Goal: Leave review/rating: Share an evaluation or opinion about a product, service, or content

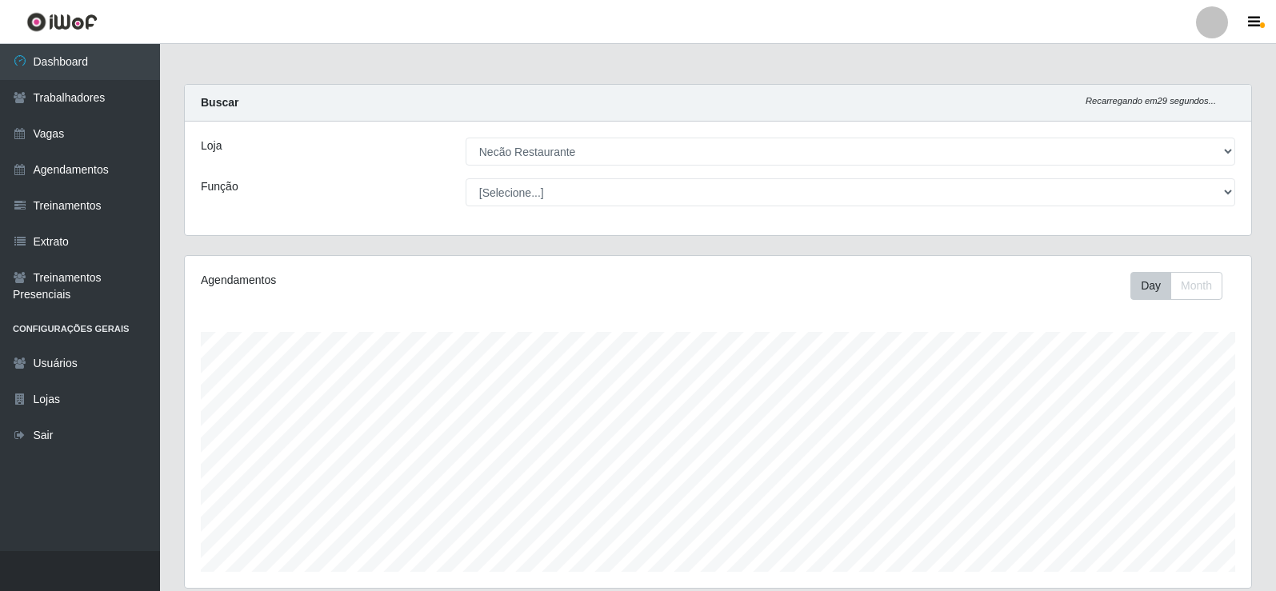
select select "334"
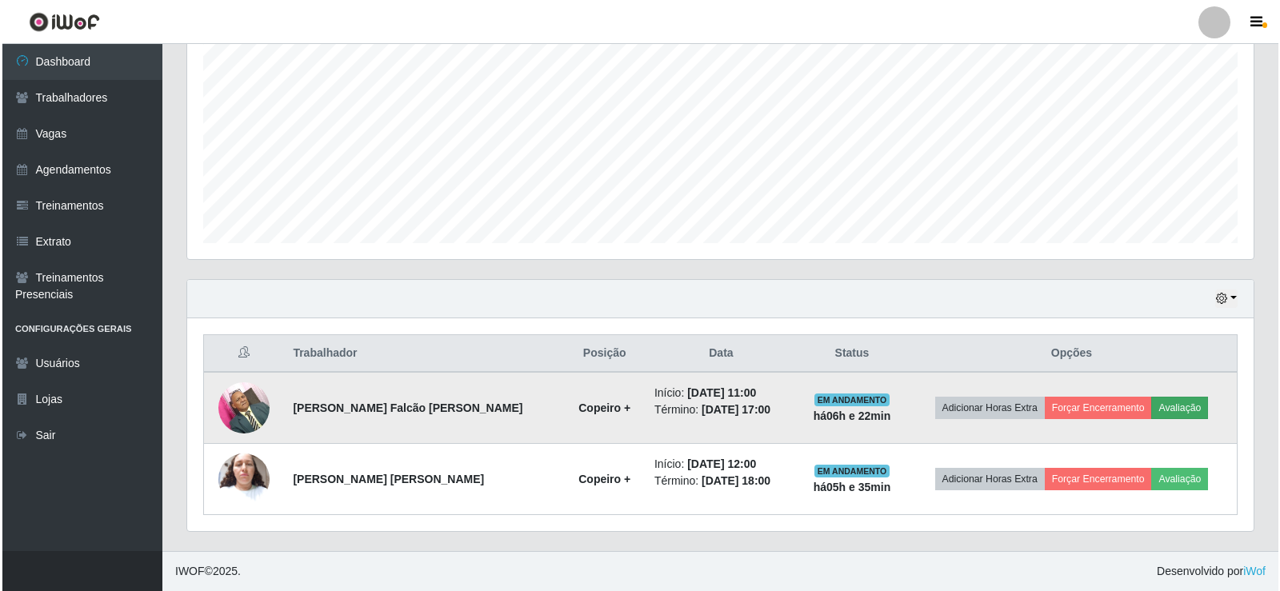
scroll to position [332, 1067]
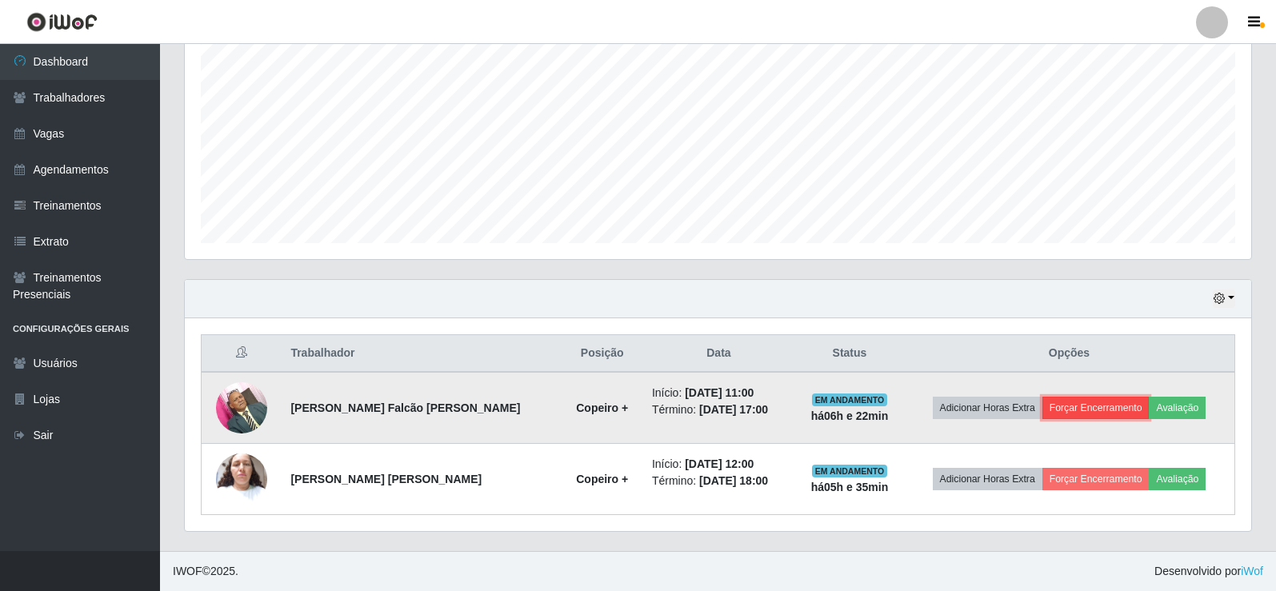
click at [1073, 409] on button "Forçar Encerramento" at bounding box center [1096, 408] width 107 height 22
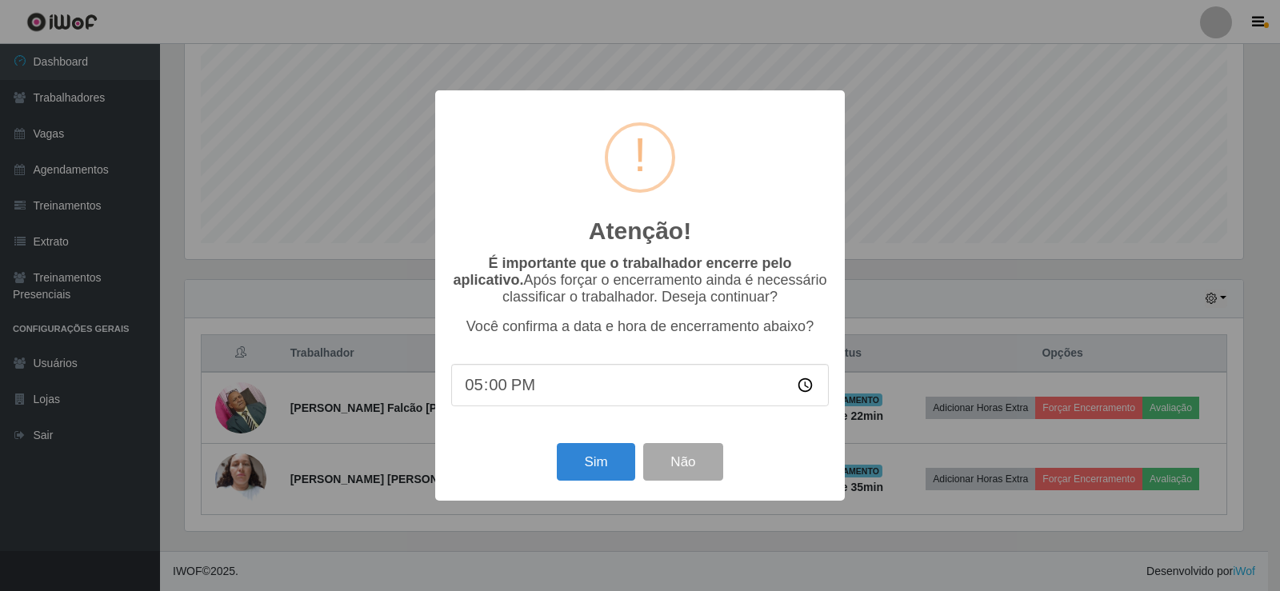
click at [502, 388] on input "17:00" at bounding box center [640, 385] width 378 height 42
type input "17:15"
click at [584, 459] on button "Sim" at bounding box center [596, 462] width 78 height 38
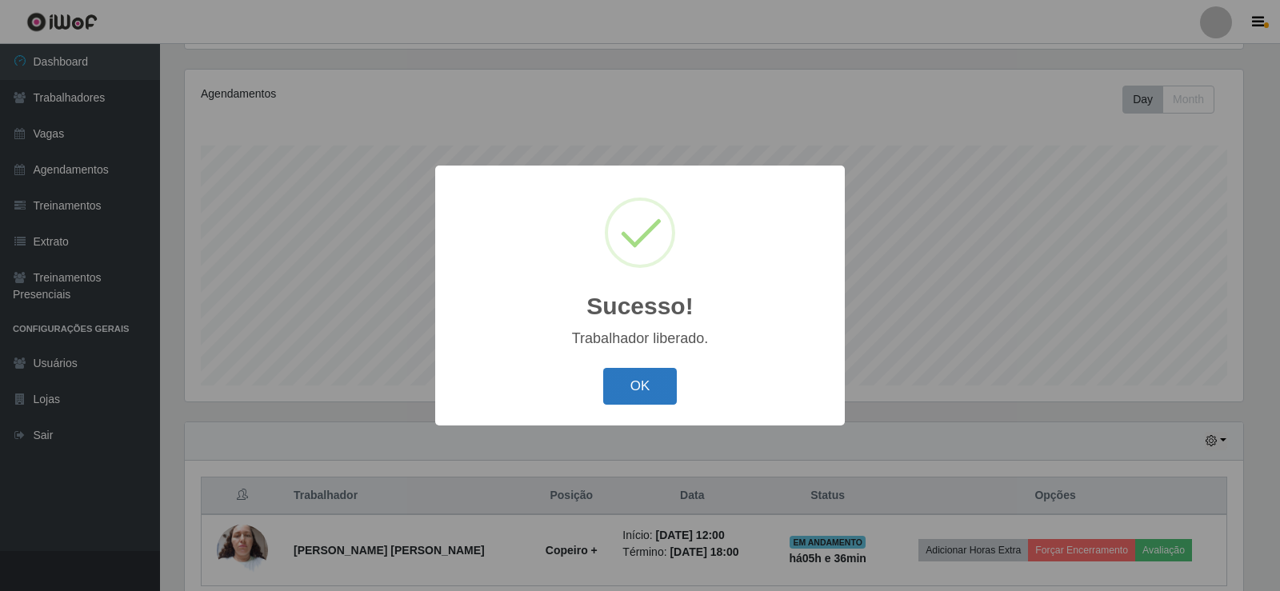
click at [627, 403] on button "OK" at bounding box center [640, 387] width 74 height 38
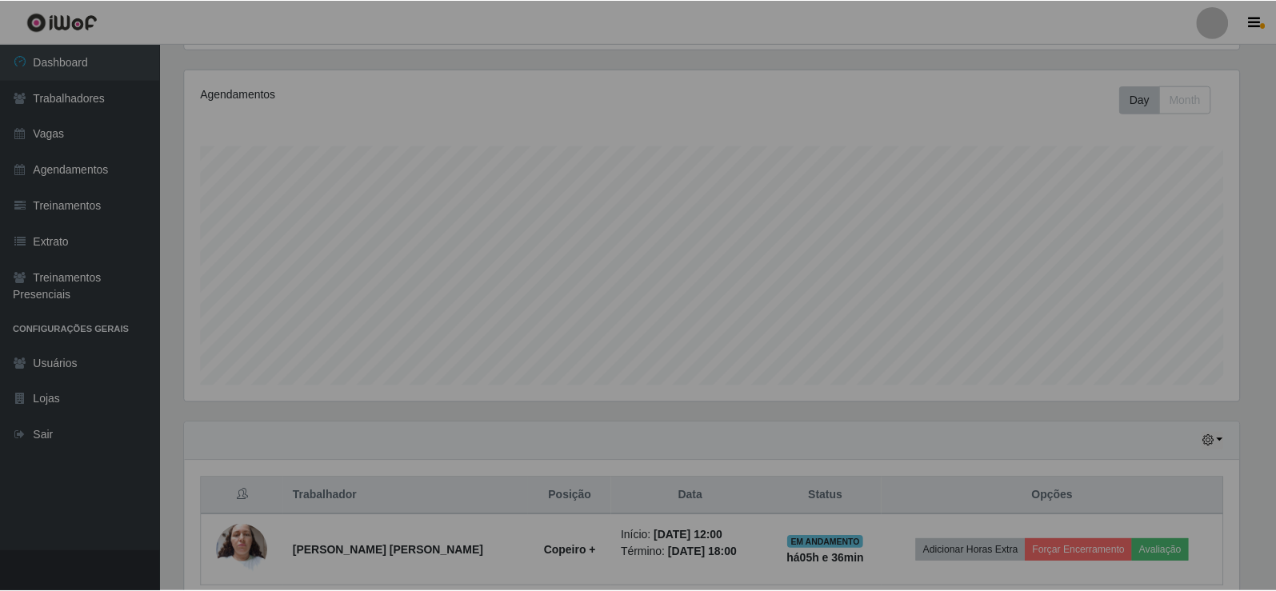
scroll to position [332, 1067]
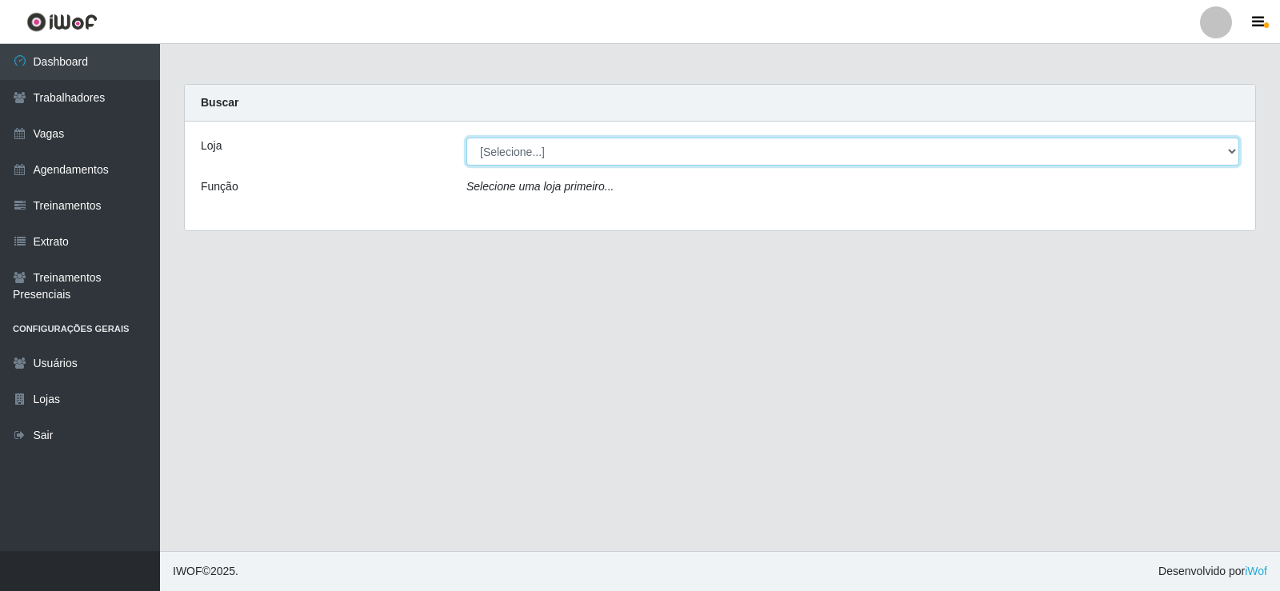
click at [721, 160] on select "[Selecione...] Necão Restaurante" at bounding box center [853, 152] width 773 height 28
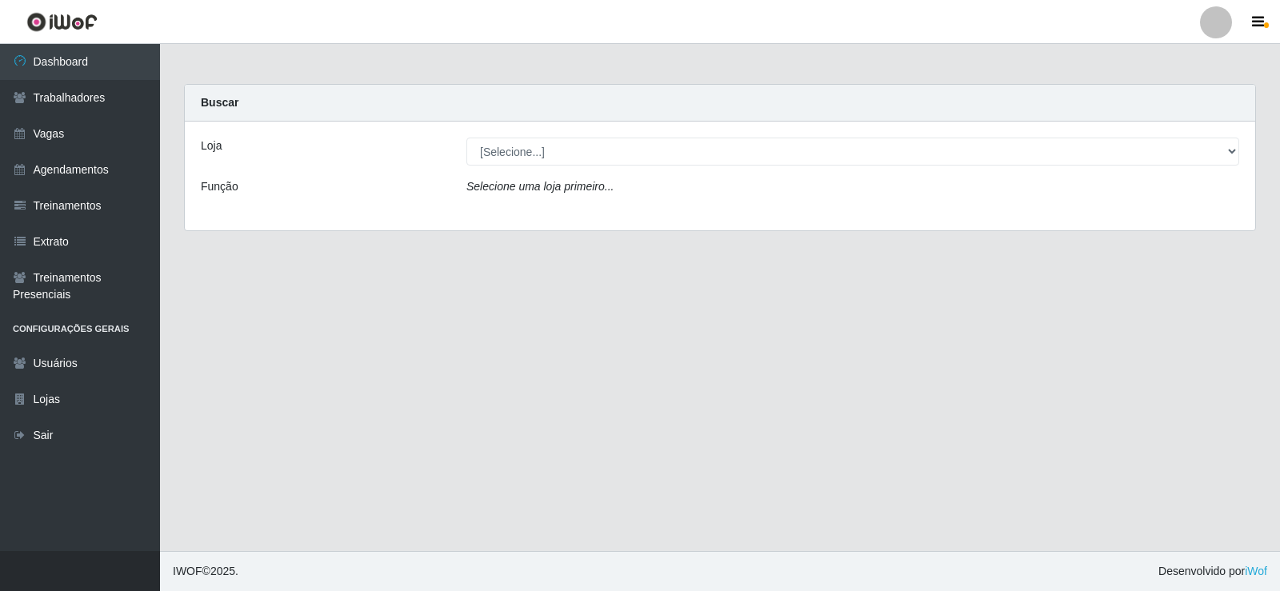
click at [768, 217] on div "Loja [Selecione...] Necão Restaurante Função Selecione uma loja primeiro..." at bounding box center [720, 176] width 1071 height 109
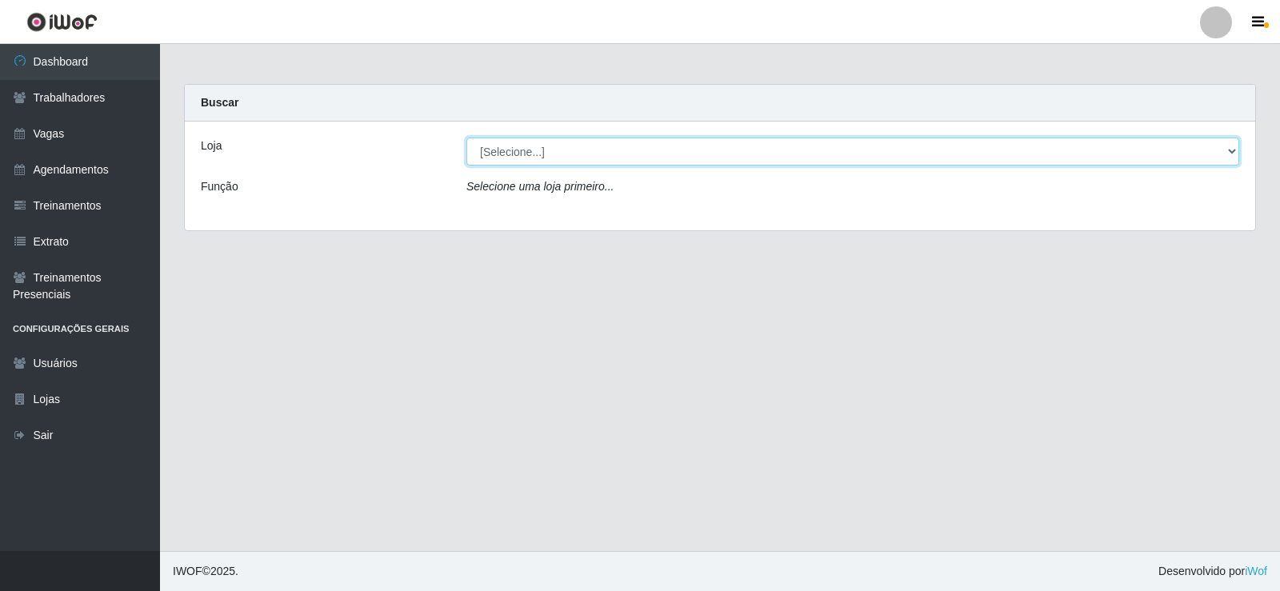
click at [781, 146] on select "[Selecione...] Necão Restaurante" at bounding box center [853, 152] width 773 height 28
select select "334"
click at [467, 138] on select "[Selecione...] Necão Restaurante" at bounding box center [853, 152] width 773 height 28
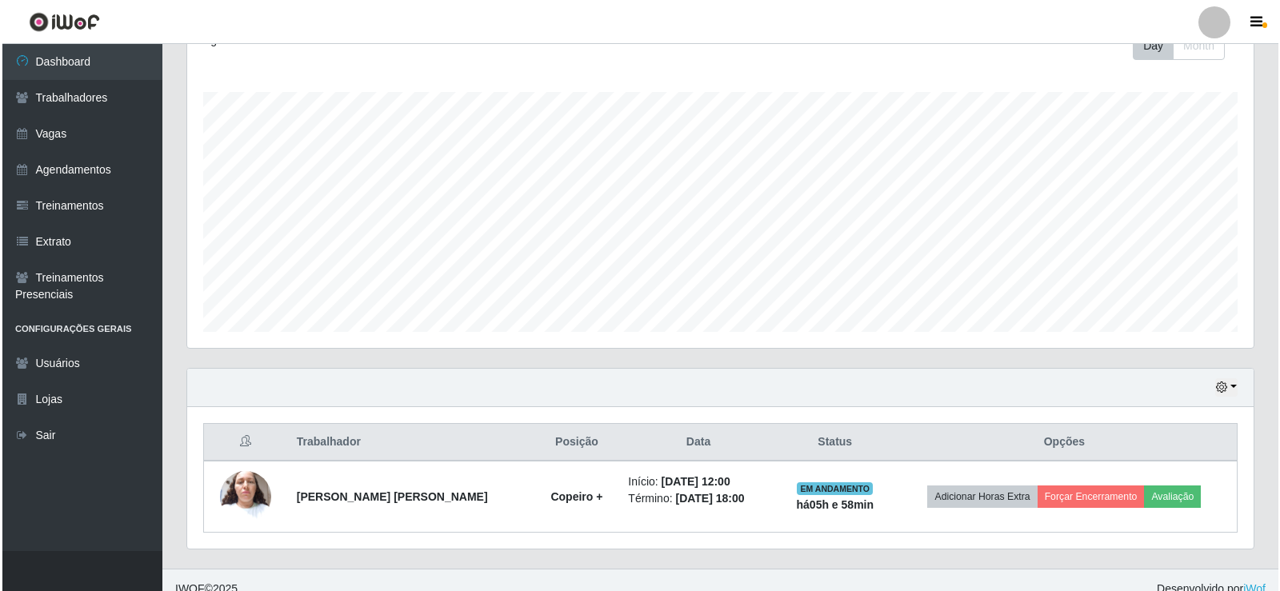
scroll to position [258, 0]
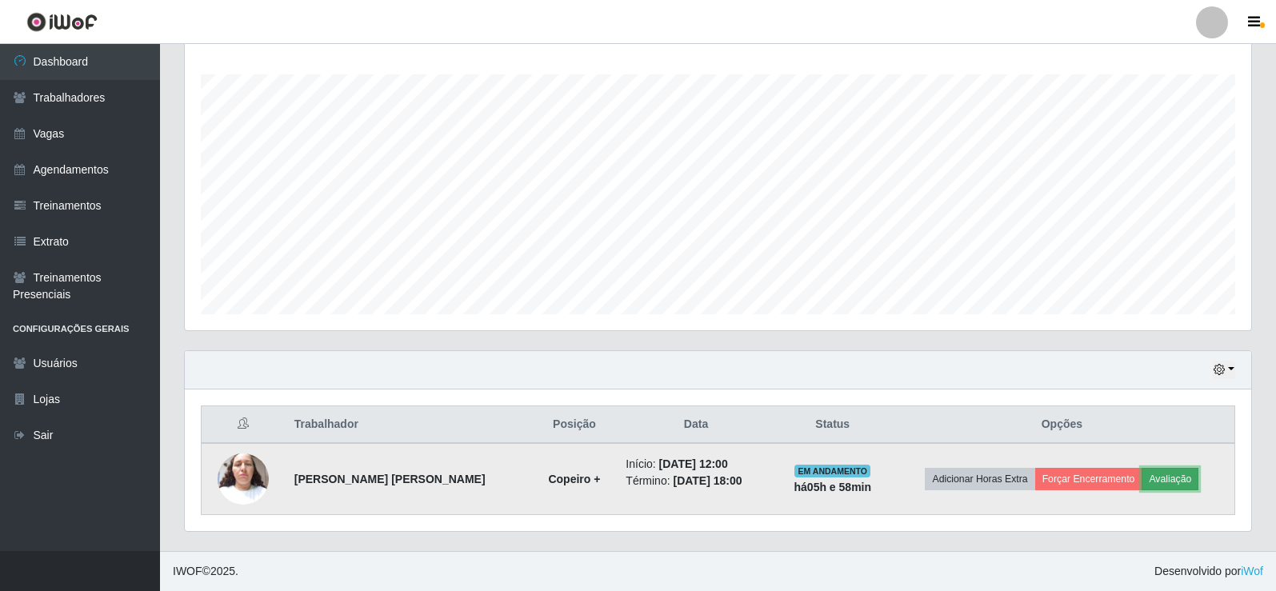
click at [1176, 483] on button "Avaliação" at bounding box center [1170, 479] width 57 height 22
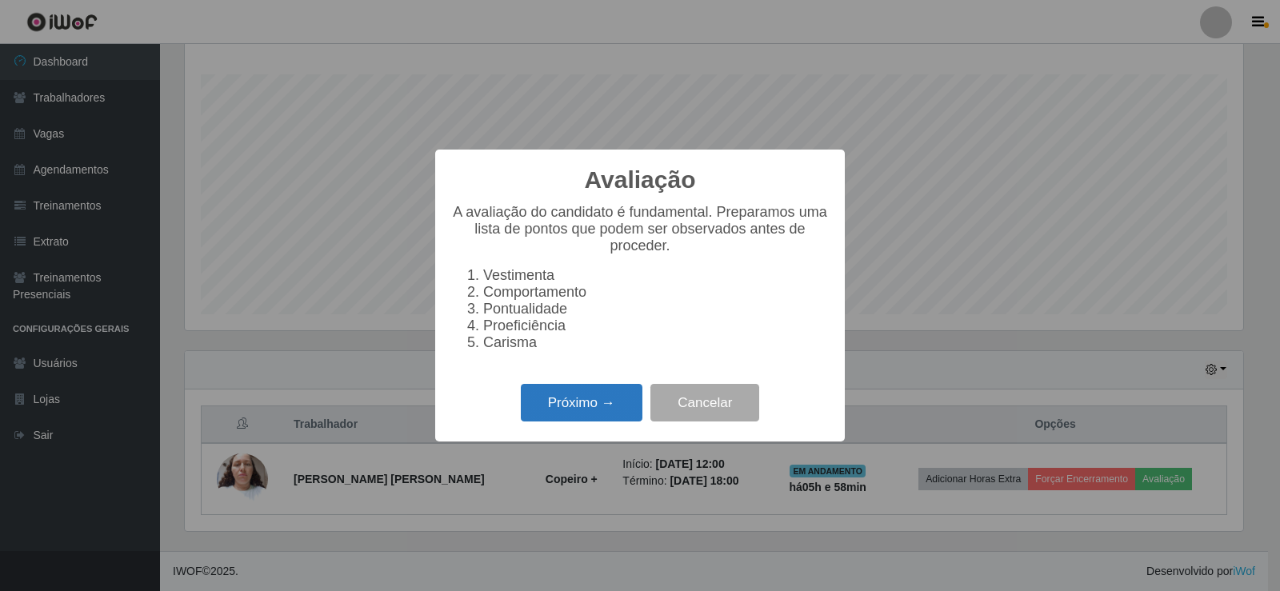
click at [594, 420] on button "Próximo →" at bounding box center [582, 403] width 122 height 38
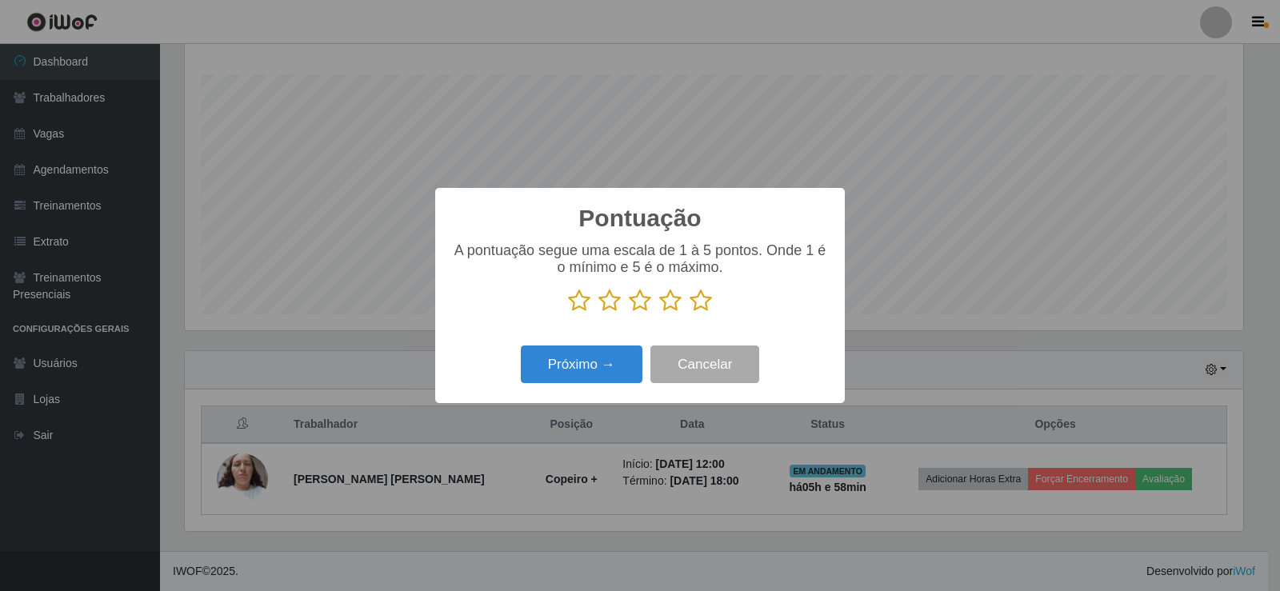
click at [699, 302] on icon at bounding box center [701, 301] width 22 height 24
click at [690, 313] on input "radio" at bounding box center [690, 313] width 0 height 0
drag, startPoint x: 647, startPoint y: 336, endPoint x: 626, endPoint y: 363, distance: 34.3
click at [647, 338] on div "Pontuação × A pontuação segue uma escala de 1 à 5 pontos. Onde 1 é o mínimo e 5…" at bounding box center [640, 295] width 410 height 215
click at [625, 366] on button "Próximo →" at bounding box center [582, 365] width 122 height 38
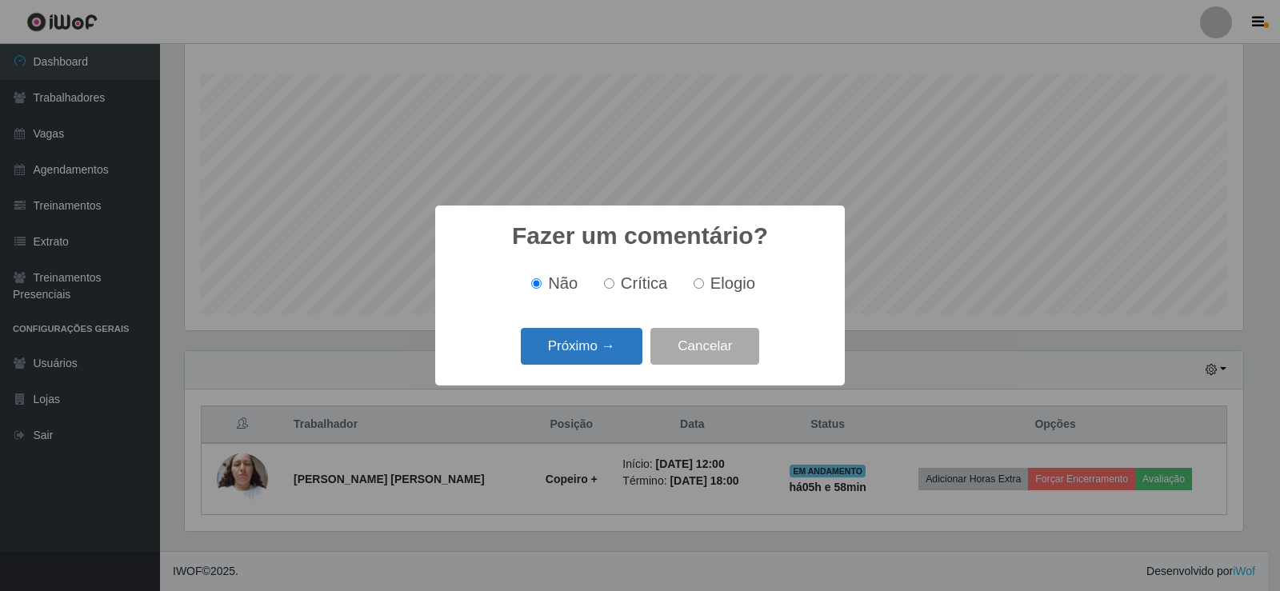
click at [624, 360] on button "Próximo →" at bounding box center [582, 347] width 122 height 38
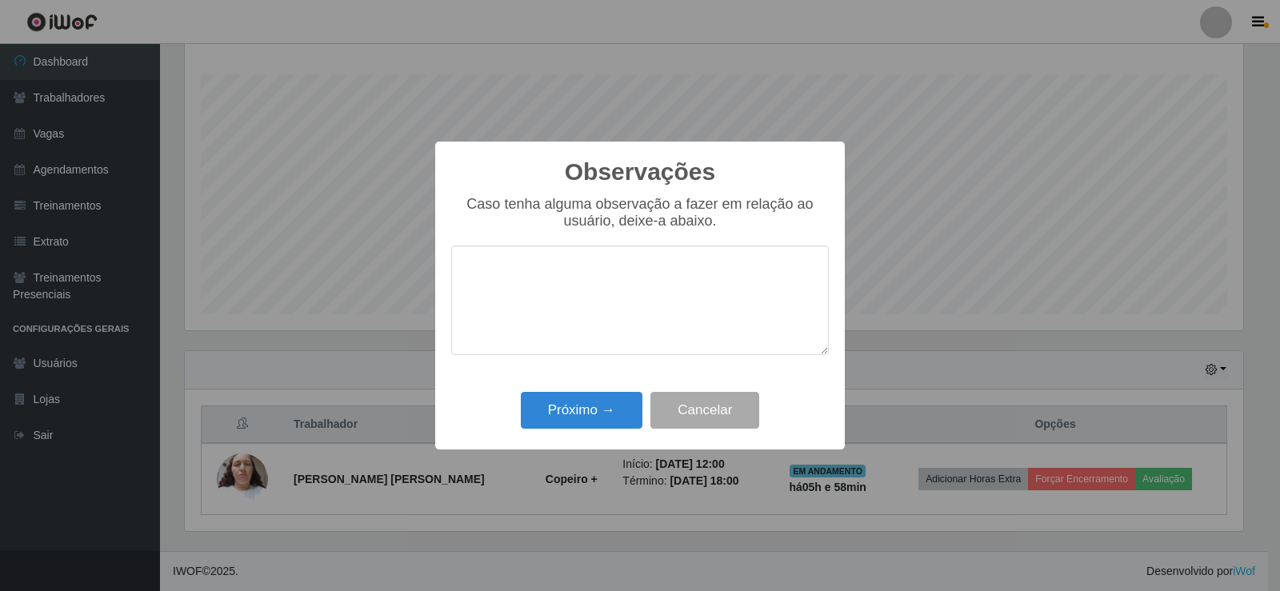
click at [624, 360] on div "Caso tenha alguma observação a fazer em relação ao usuário, deixe-a abaixo." at bounding box center [640, 283] width 378 height 175
click at [613, 418] on button "Próximo →" at bounding box center [582, 411] width 122 height 38
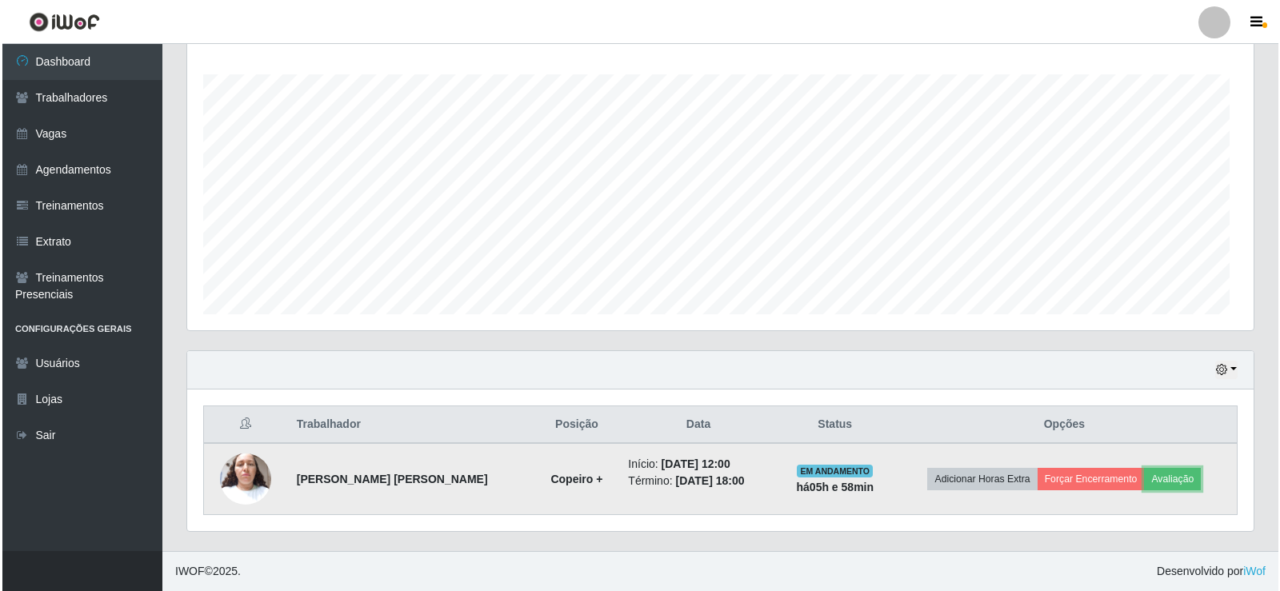
scroll to position [332, 1067]
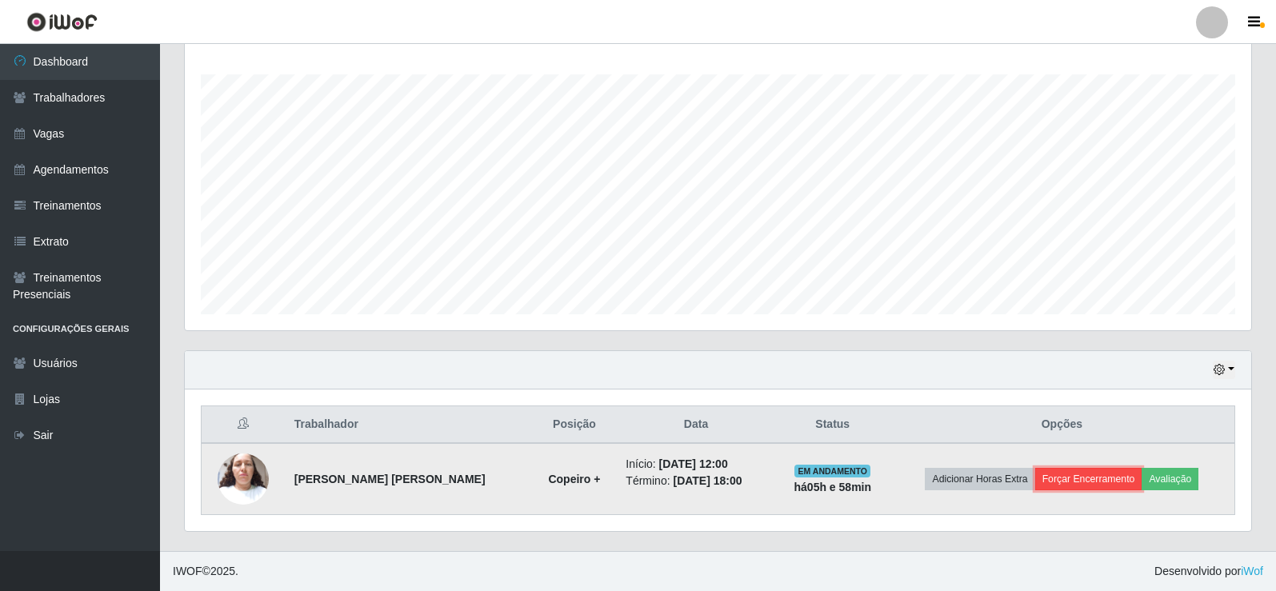
click at [1117, 477] on button "Forçar Encerramento" at bounding box center [1088, 479] width 107 height 22
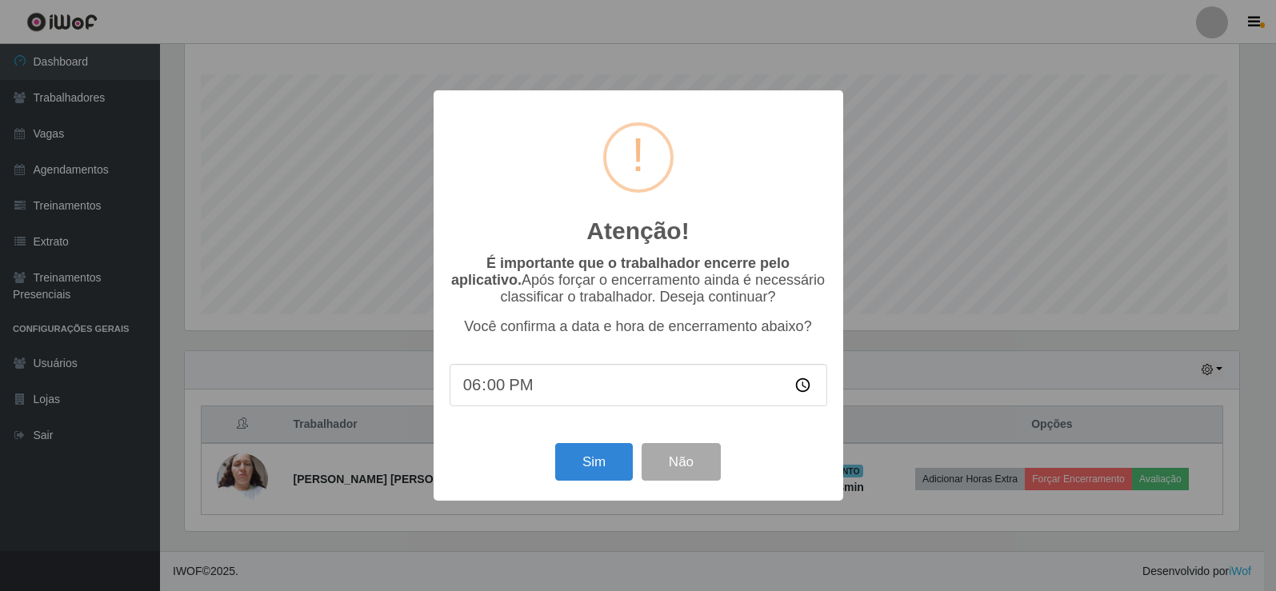
scroll to position [332, 1059]
click at [579, 471] on button "Sim" at bounding box center [596, 462] width 78 height 38
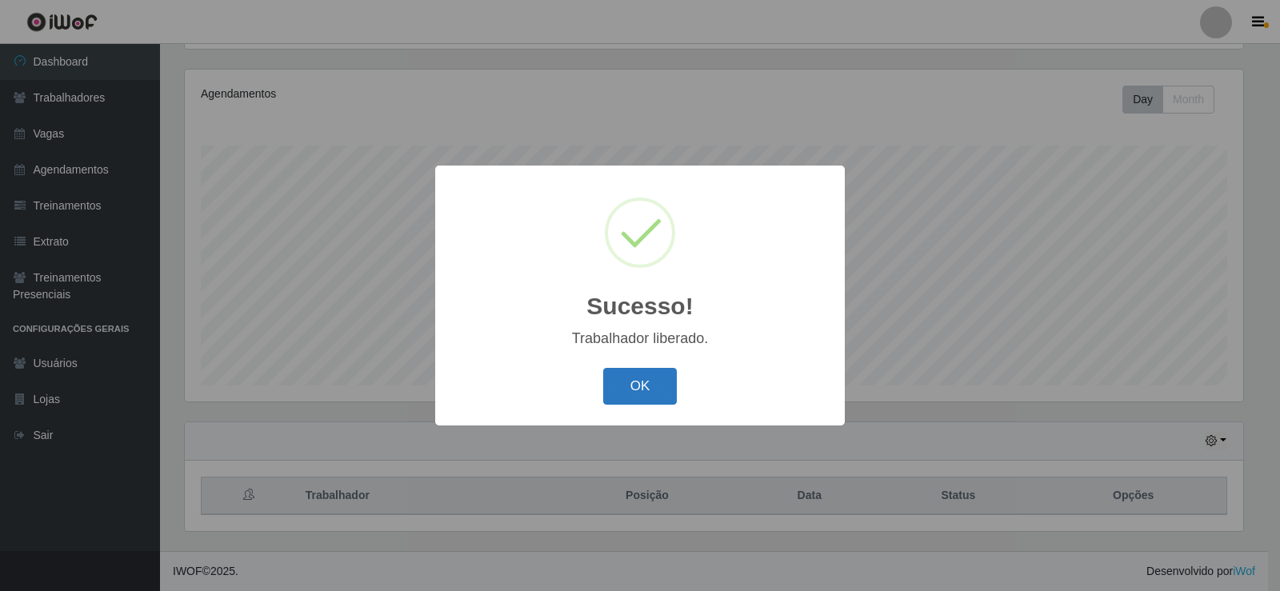
click at [675, 392] on button "OK" at bounding box center [640, 387] width 74 height 38
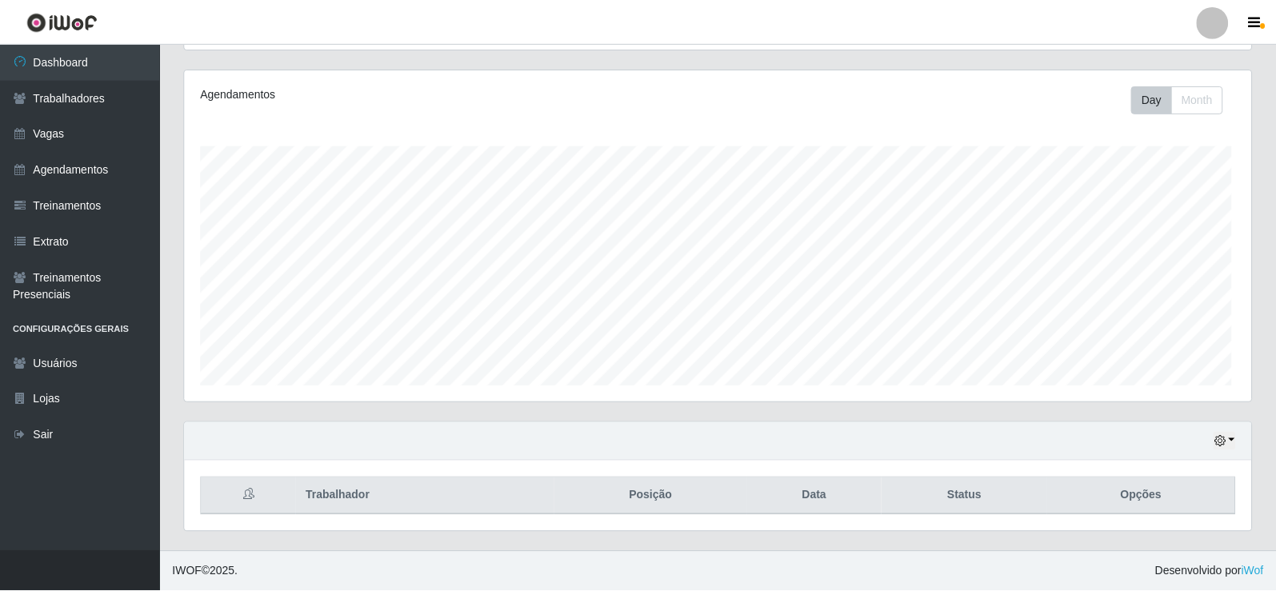
scroll to position [332, 1067]
